Goal: Information Seeking & Learning: Compare options

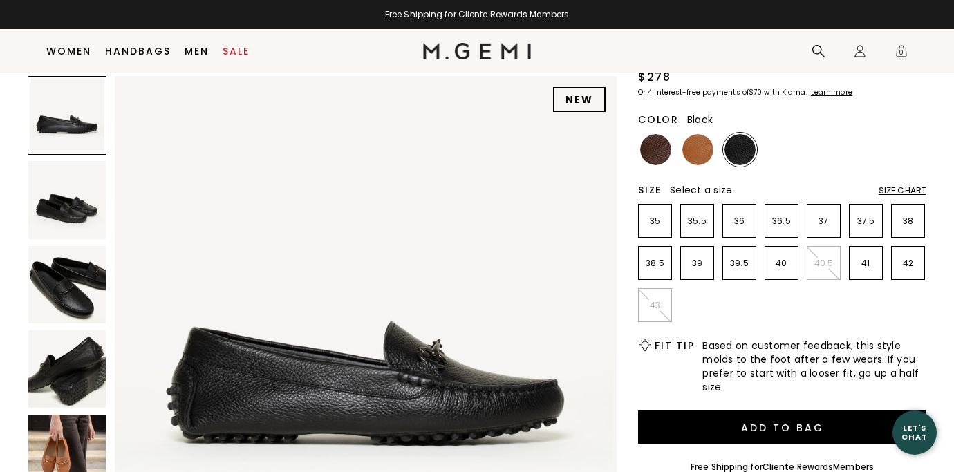
click at [73, 207] on img at bounding box center [66, 199] width 77 height 77
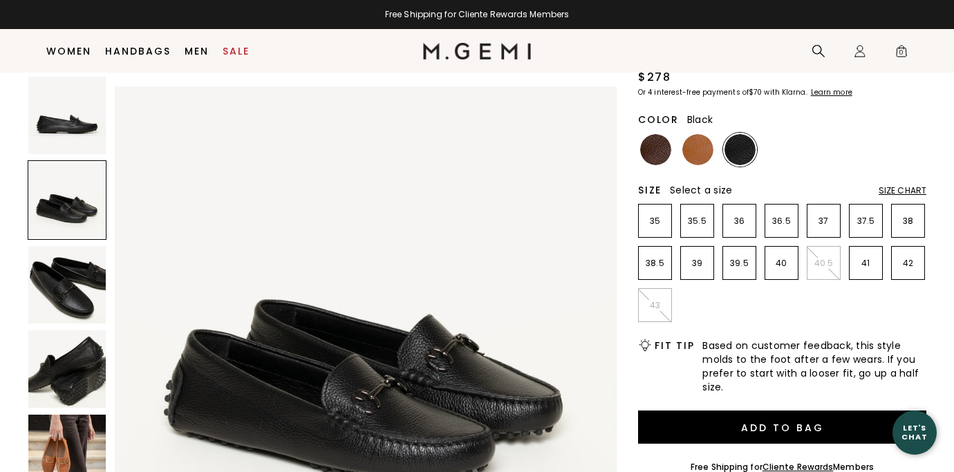
scroll to position [516, 0]
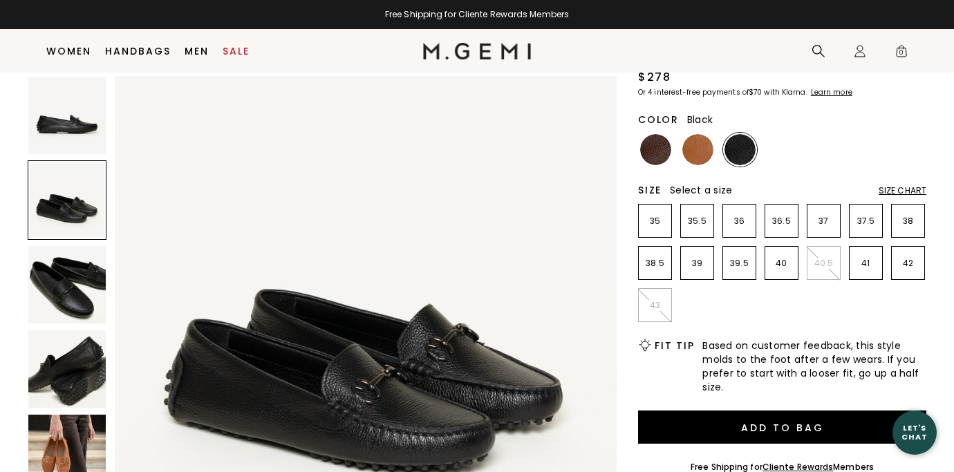
click at [69, 287] on img at bounding box center [66, 284] width 77 height 77
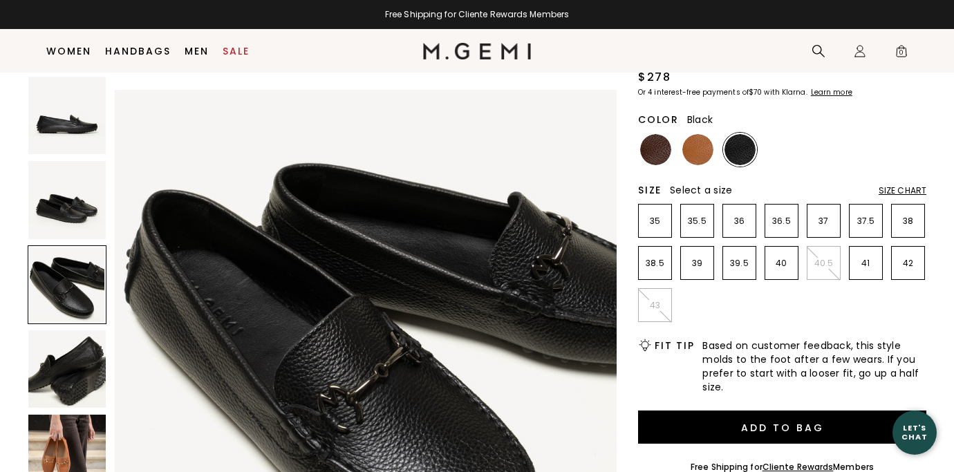
scroll to position [1030, 0]
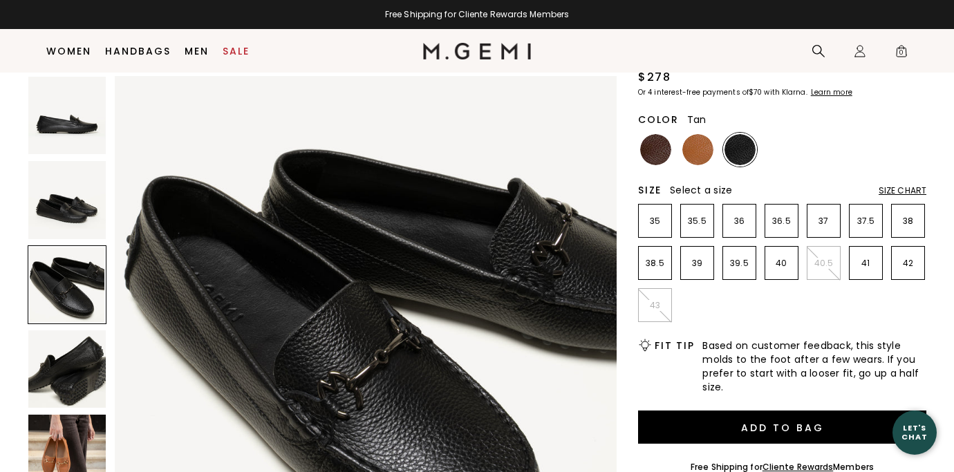
click at [698, 158] on img at bounding box center [697, 149] width 31 height 31
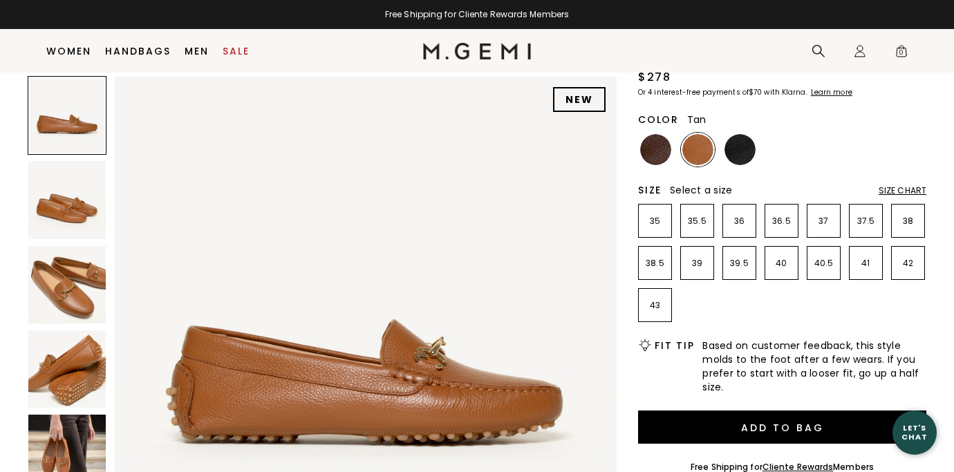
click at [64, 286] on img at bounding box center [66, 284] width 77 height 77
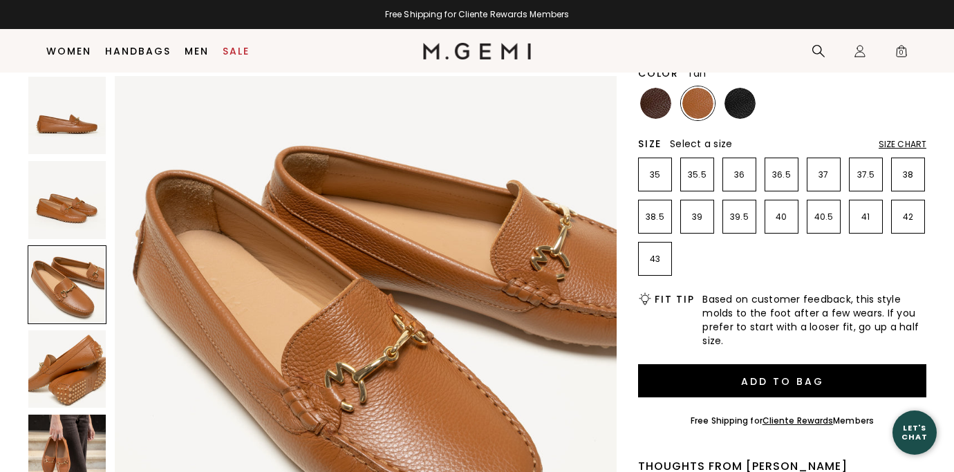
scroll to position [1095, 0]
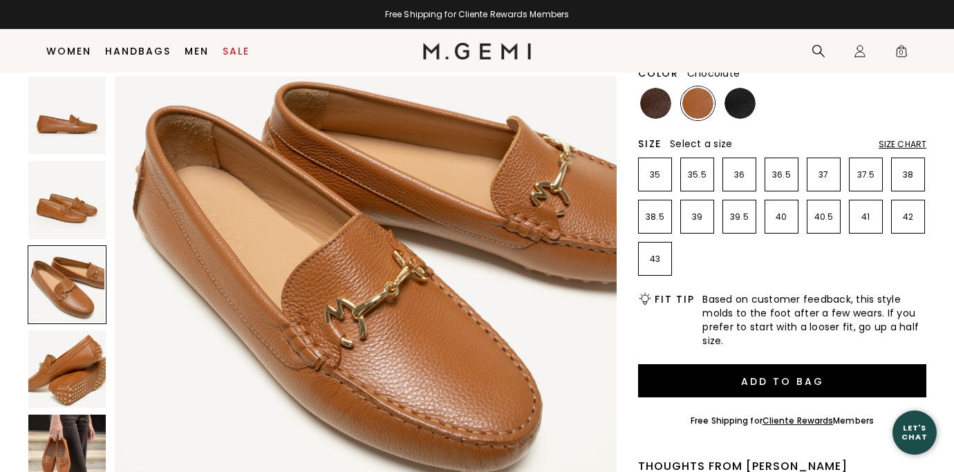
click at [658, 102] on img at bounding box center [655, 103] width 31 height 31
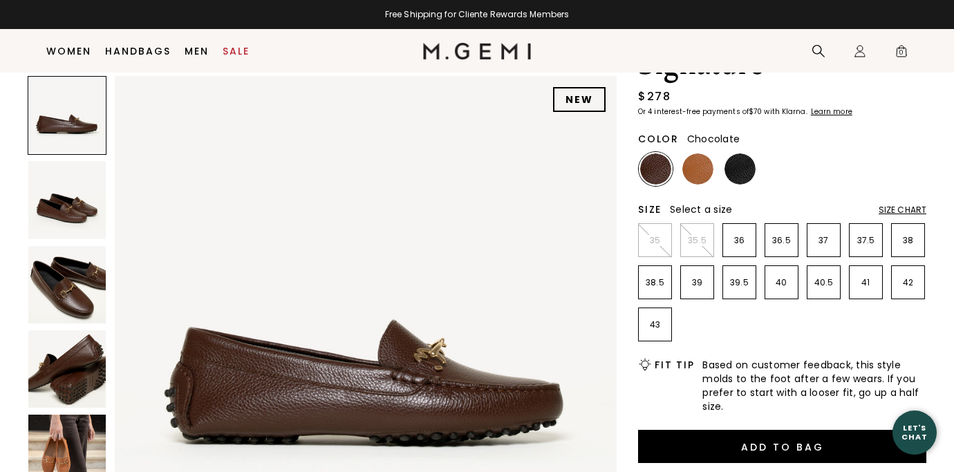
scroll to position [114, 0]
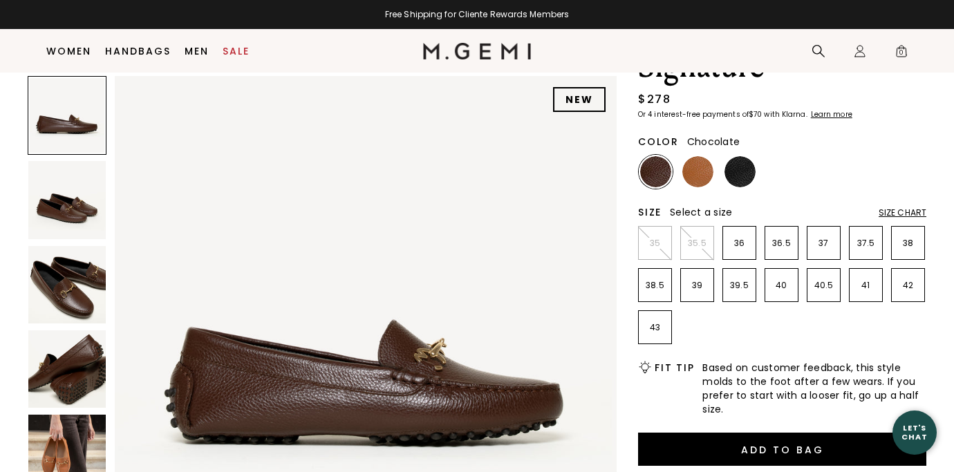
click at [66, 303] on img at bounding box center [66, 284] width 77 height 77
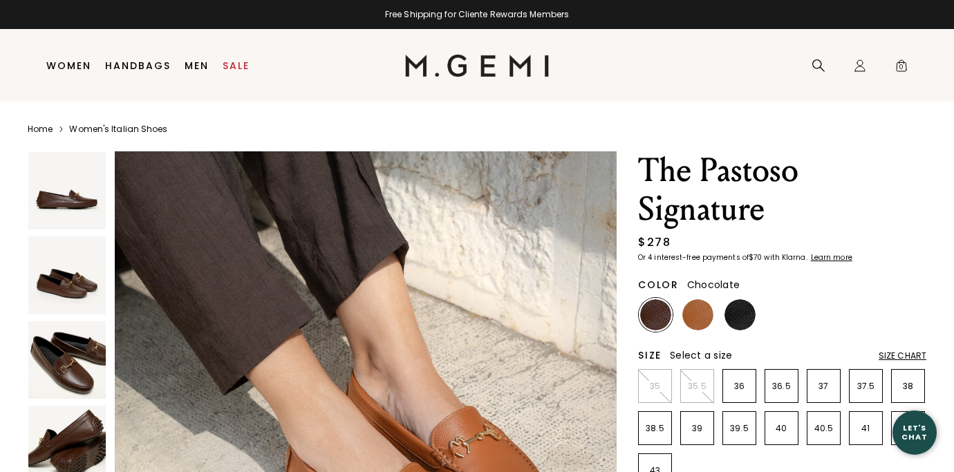
scroll to position [2591, 0]
click at [66, 280] on img at bounding box center [66, 274] width 77 height 77
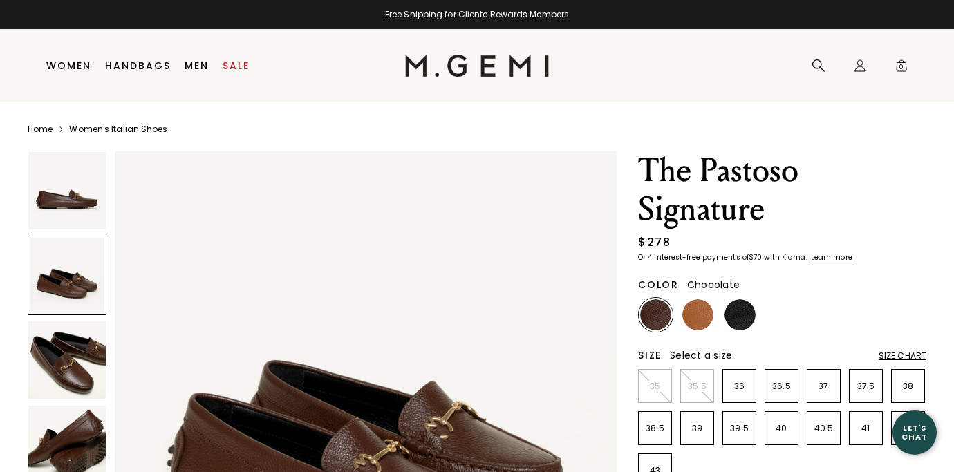
click at [72, 379] on img at bounding box center [66, 359] width 77 height 77
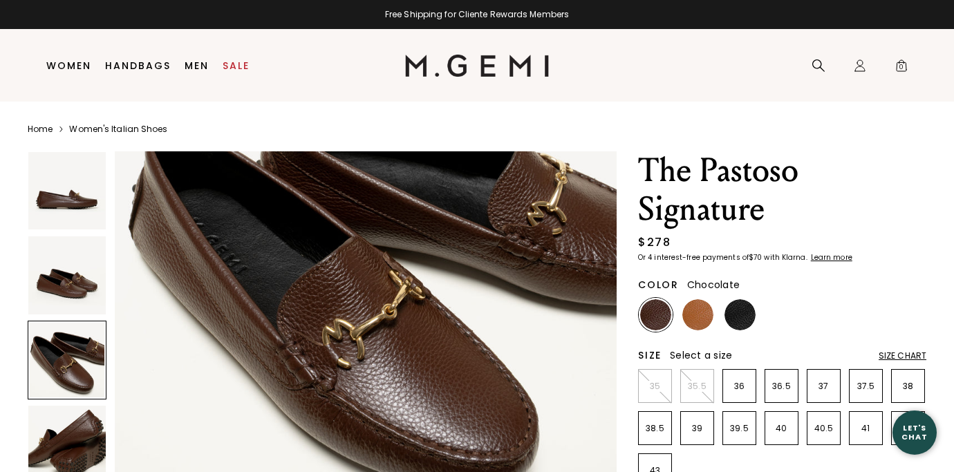
scroll to position [1220, 0]
